Goal: Information Seeking & Learning: Find specific fact

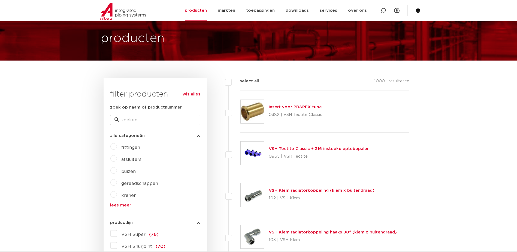
scroll to position [136, 0]
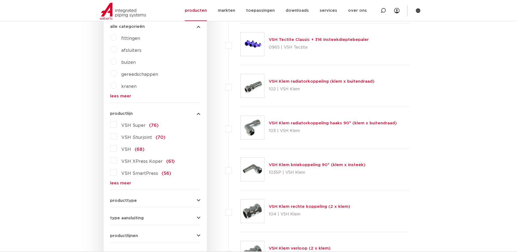
click at [117, 160] on label "VSH XPress Koper (61)" at bounding box center [146, 160] width 58 height 9
click at [0, 0] on input "VSH XPress Koper (61)" at bounding box center [0, 0] width 0 height 0
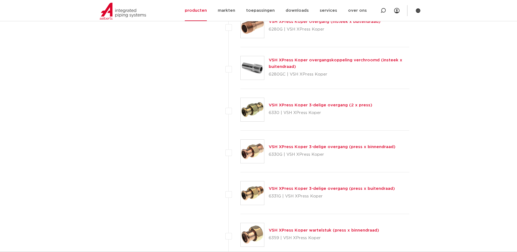
scroll to position [627, 0]
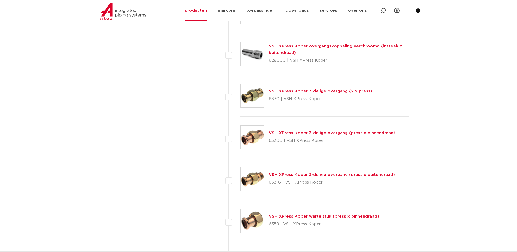
click at [293, 175] on link "VSH XPress Koper 3-delige overgang (press x buitendraad)" at bounding box center [332, 175] width 126 height 4
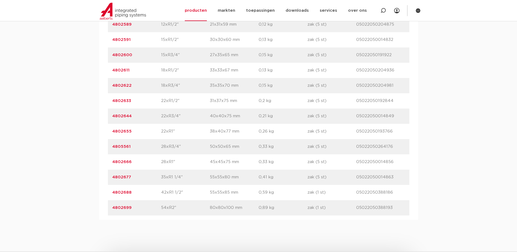
scroll to position [436, 0]
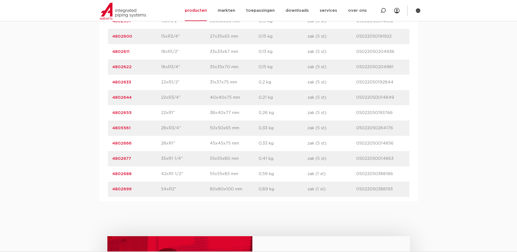
drag, startPoint x: 132, startPoint y: 190, endPoint x: 113, endPoint y: 191, distance: 19.6
click at [113, 191] on p "4802699" at bounding box center [136, 189] width 49 height 7
drag, startPoint x: 113, startPoint y: 191, endPoint x: 117, endPoint y: 190, distance: 4.3
copy link "4802699"
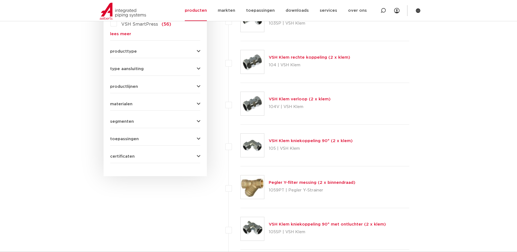
scroll to position [164, 0]
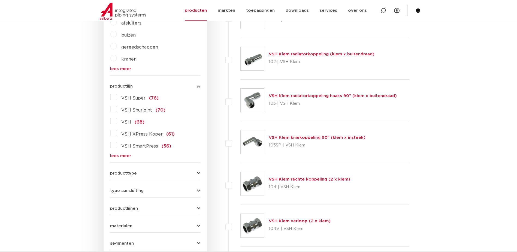
click at [134, 133] on span "VSH XPress Koper" at bounding box center [141, 134] width 41 height 4
click at [0, 0] on input "VSH XPress Koper (61)" at bounding box center [0, 0] width 0 height 0
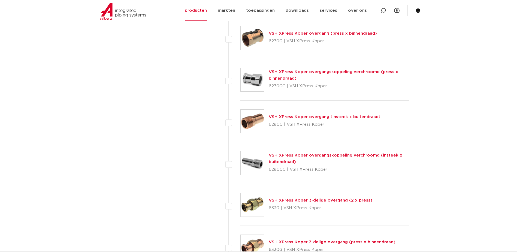
scroll to position [354, 0]
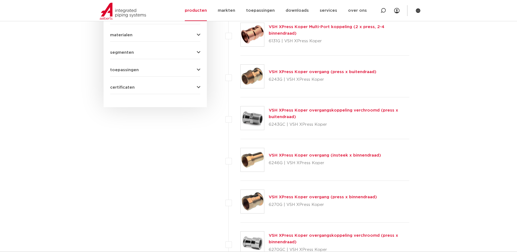
click at [283, 71] on link "VSH XPress Koper overgang (press x buitendraad)" at bounding box center [323, 72] width 108 height 4
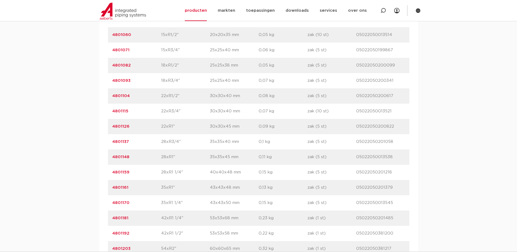
scroll to position [518, 0]
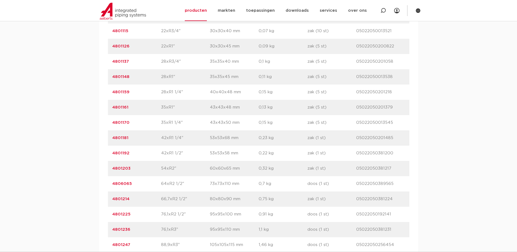
drag, startPoint x: 137, startPoint y: 152, endPoint x: 111, endPoint y: 151, distance: 26.2
click at [111, 151] on div "artikelnummer 4801192 afmeting 42xR1 1/2" afmetingen 53x53x58 mm gewicht 0,22 k…" at bounding box center [258, 153] width 301 height 15
drag, startPoint x: 111, startPoint y: 151, endPoint x: 119, endPoint y: 152, distance: 7.7
copy link "4801192"
drag, startPoint x: 125, startPoint y: 138, endPoint x: 107, endPoint y: 139, distance: 17.5
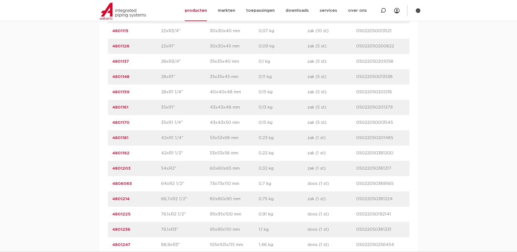
click at [107, 139] on div "artikelnummer afmeting afmetingen gewicht verpakking gtin artikelnummer 4801038…" at bounding box center [258, 77] width 319 height 390
drag, startPoint x: 107, startPoint y: 139, endPoint x: 116, endPoint y: 138, distance: 9.0
copy link "4801181"
drag, startPoint x: 132, startPoint y: 122, endPoint x: 109, endPoint y: 122, distance: 22.6
click at [109, 122] on div "artikelnummer 4801170 afmeting 35xR1 1/4" afmetingen 43x43x50 mm gewicht 0,15 k…" at bounding box center [258, 122] width 301 height 15
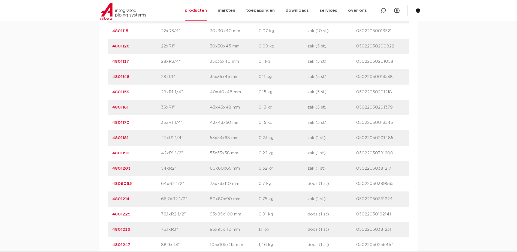
drag, startPoint x: 109, startPoint y: 122, endPoint x: 116, endPoint y: 121, distance: 6.3
copy link "4801170"
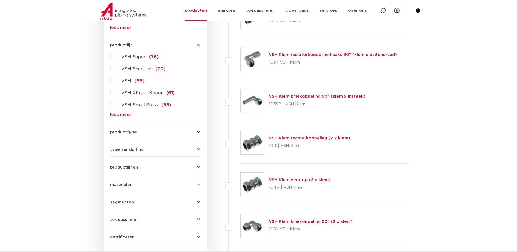
scroll to position [191, 0]
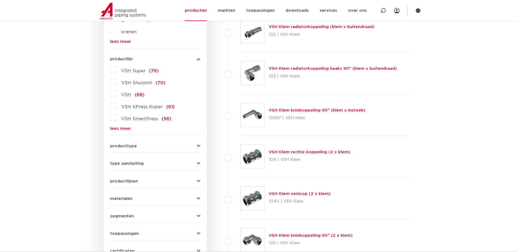
click at [133, 109] on span "VSH XPress Koper" at bounding box center [141, 107] width 41 height 4
click at [0, 0] on input "VSH XPress Koper (61)" at bounding box center [0, 0] width 0 height 0
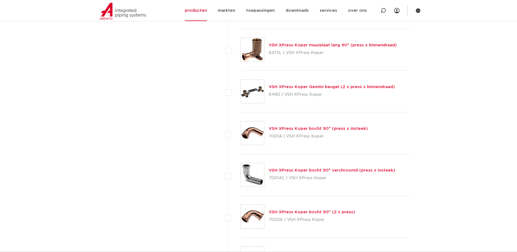
scroll to position [927, 0]
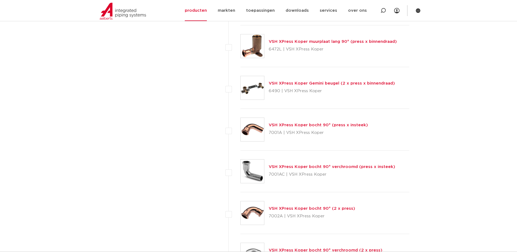
click at [294, 208] on link "VSH XPress Koper bocht 90° (2 x press)" at bounding box center [312, 208] width 86 height 4
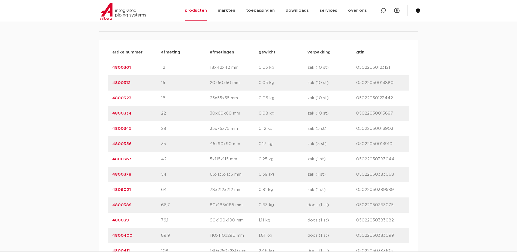
scroll to position [354, 0]
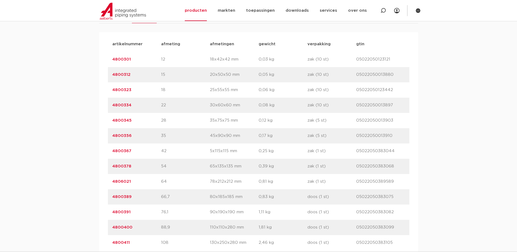
drag, startPoint x: 133, startPoint y: 150, endPoint x: 113, endPoint y: 151, distance: 19.9
click at [113, 151] on p "4800367" at bounding box center [136, 151] width 49 height 7
copy link "4800367"
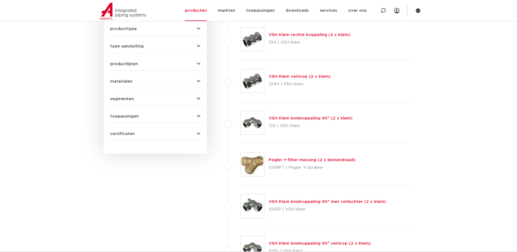
scroll to position [245, 0]
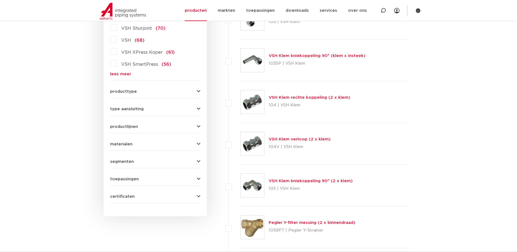
click at [133, 53] on span "VSH XPress Koper" at bounding box center [141, 52] width 41 height 4
click at [0, 0] on input "VSH XPress Koper (61)" at bounding box center [0, 0] width 0 height 0
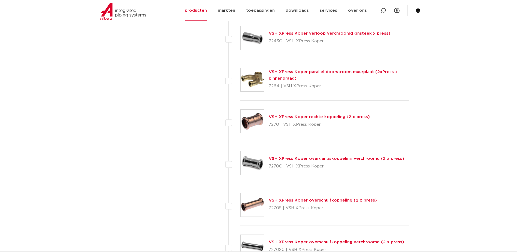
scroll to position [2181, 0]
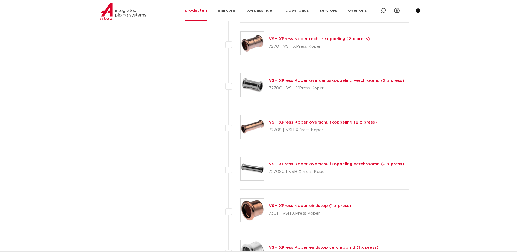
click at [301, 38] on link "VSH XPress Koper rechte koppeling (2 x press)" at bounding box center [319, 39] width 101 height 4
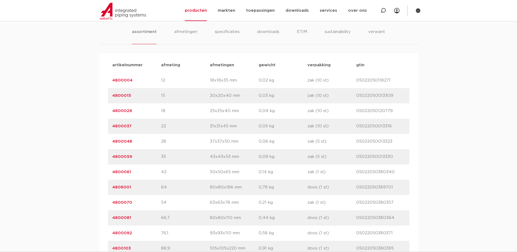
scroll to position [354, 0]
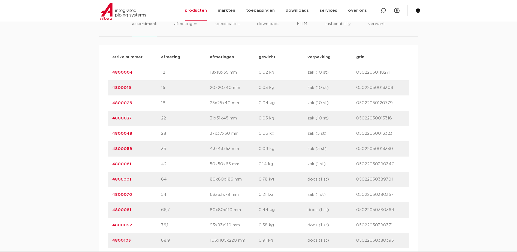
drag, startPoint x: 132, startPoint y: 162, endPoint x: 110, endPoint y: 165, distance: 22.6
click at [110, 165] on div "artikelnummer 4800061 afmeting 42 [GEOGRAPHIC_DATA] 50x50x65 mm gewicht 0,14 kg…" at bounding box center [258, 163] width 301 height 15
drag, startPoint x: 110, startPoint y: 165, endPoint x: 116, endPoint y: 165, distance: 6.0
copy link "4800061"
